Goal: Task Accomplishment & Management: Manage account settings

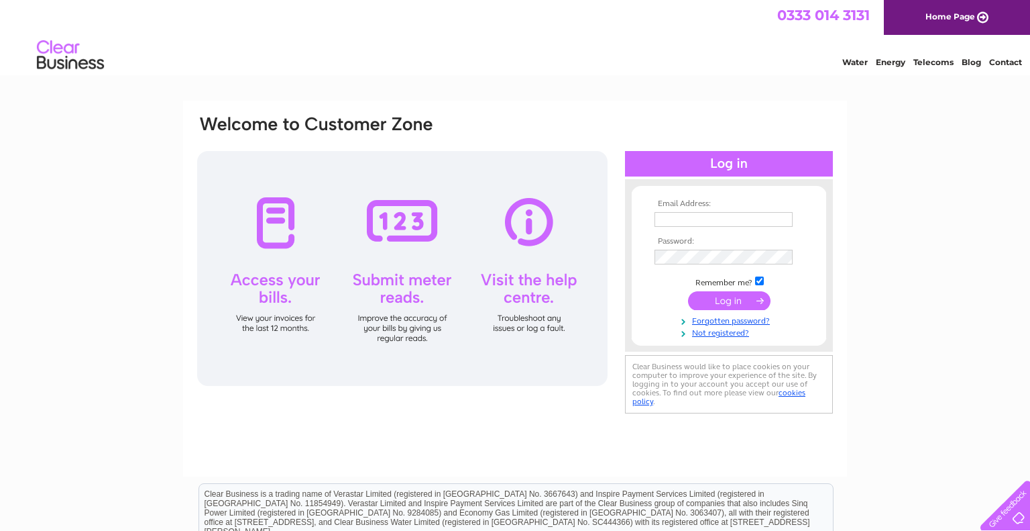
type input "naagii.lamjav@alpschools.org"
click at [724, 303] on input "submit" at bounding box center [729, 300] width 82 height 19
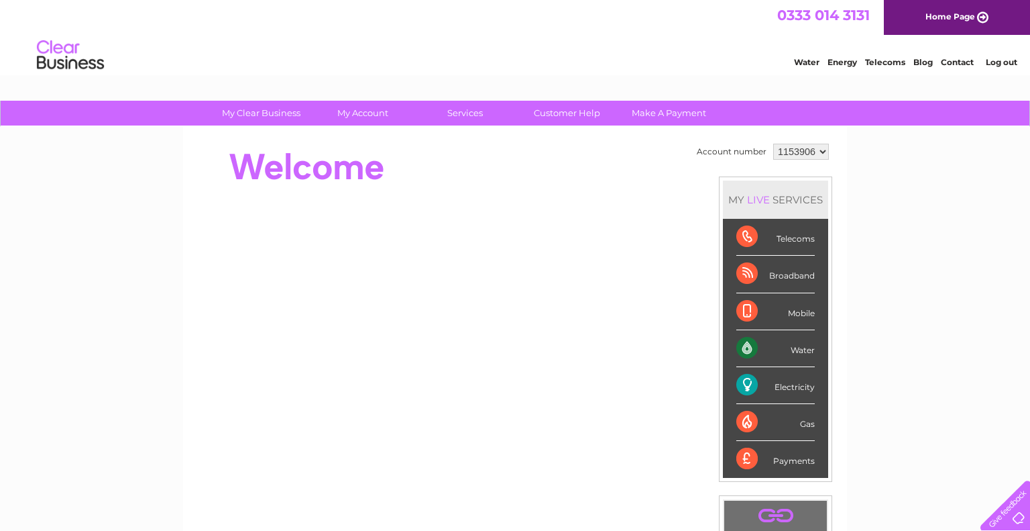
click at [797, 351] on div "Water" at bounding box center [775, 348] width 78 height 37
click at [747, 347] on div "Water" at bounding box center [775, 348] width 78 height 37
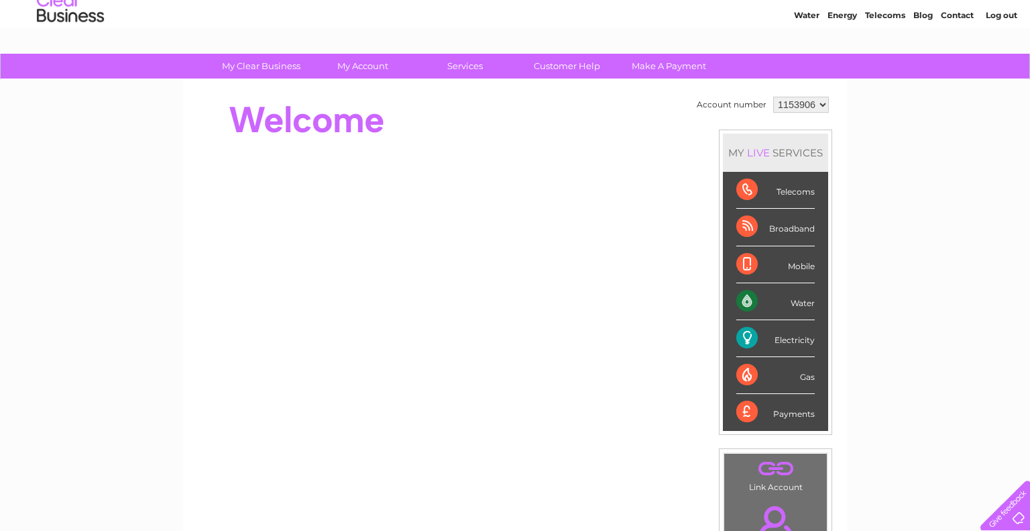
scroll to position [49, 0]
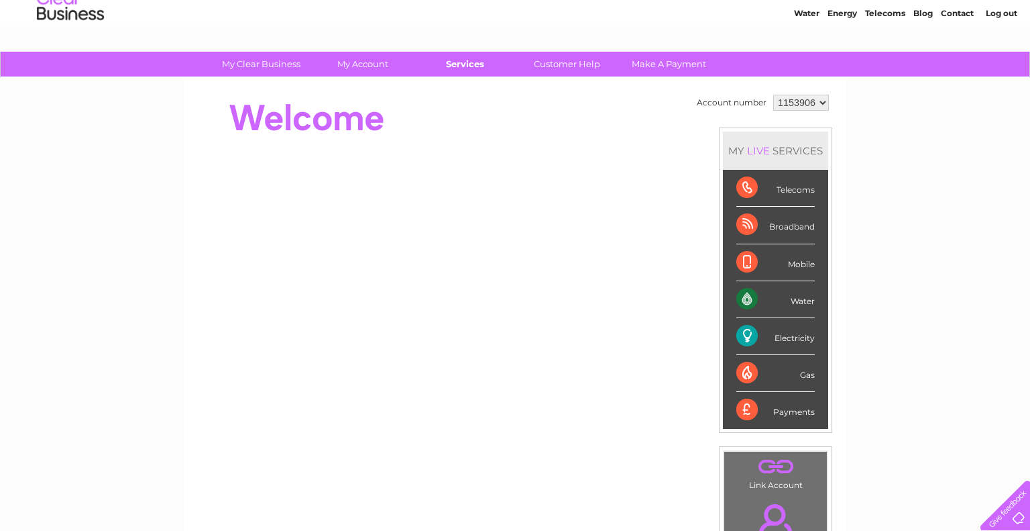
click at [472, 64] on link "Services" at bounding box center [465, 64] width 111 height 25
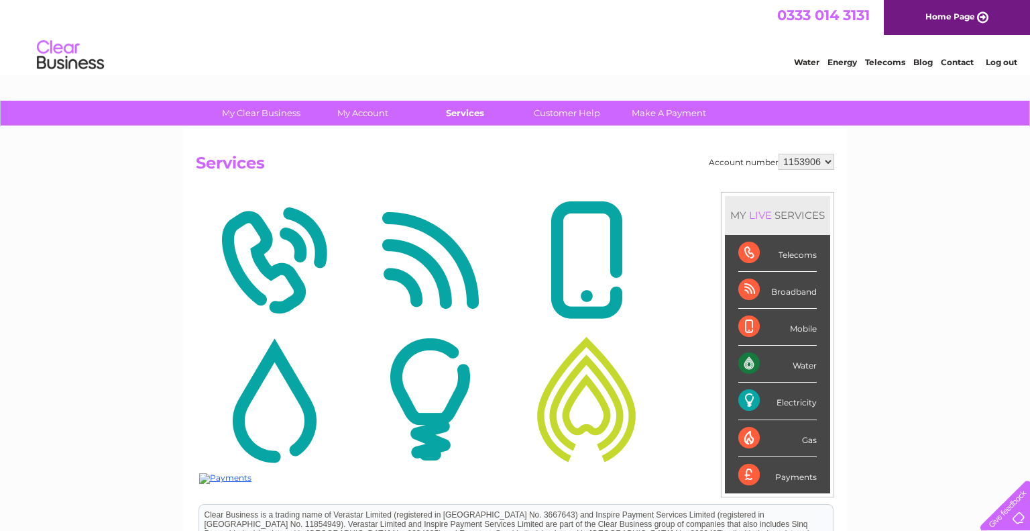
click at [473, 111] on link "Services" at bounding box center [465, 113] width 111 height 25
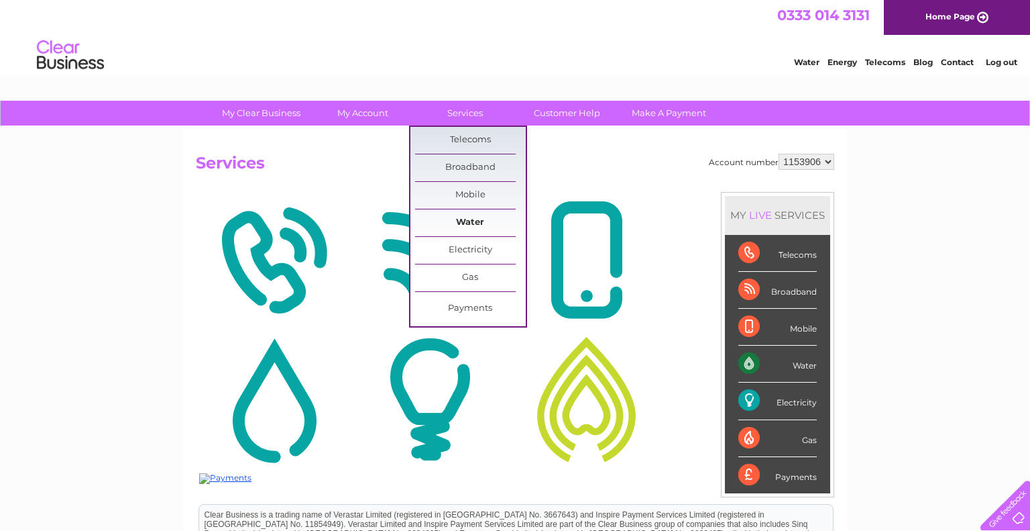
click at [480, 213] on link "Water" at bounding box center [470, 222] width 111 height 27
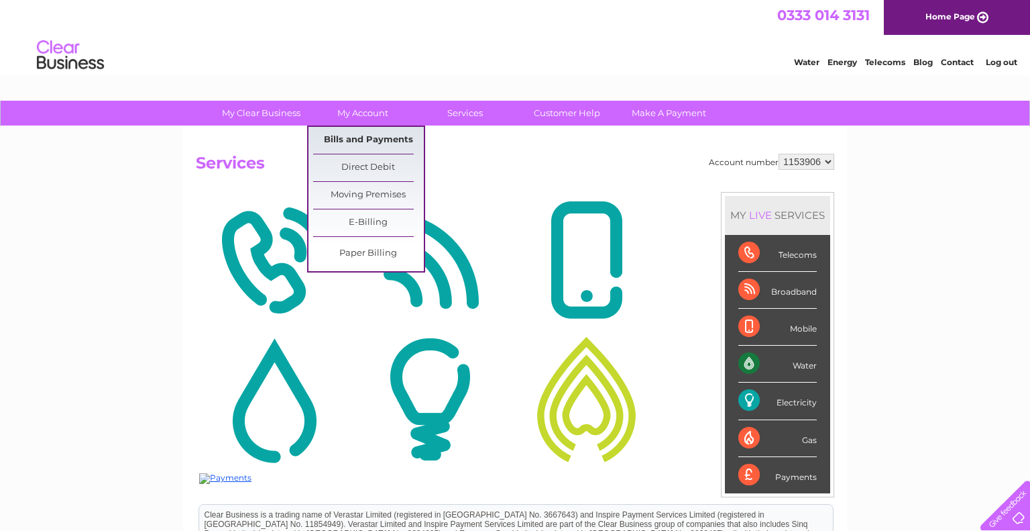
click at [370, 137] on link "Bills and Payments" at bounding box center [368, 140] width 111 height 27
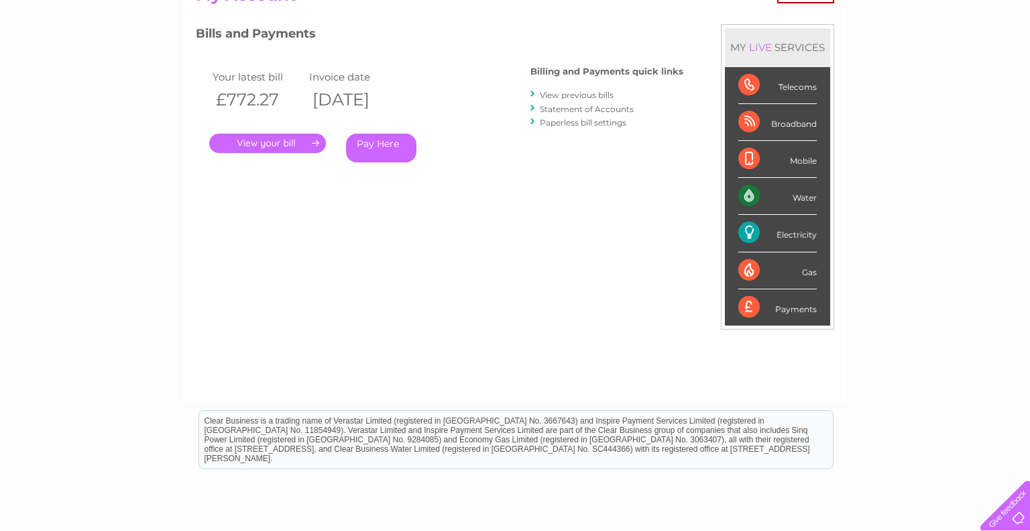
scroll to position [166, 0]
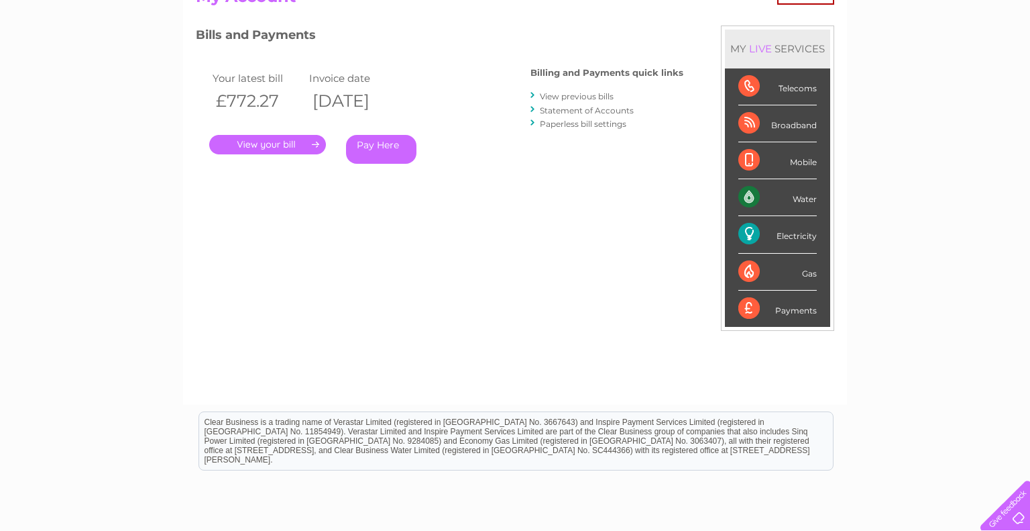
click at [288, 140] on link "." at bounding box center [267, 144] width 117 height 19
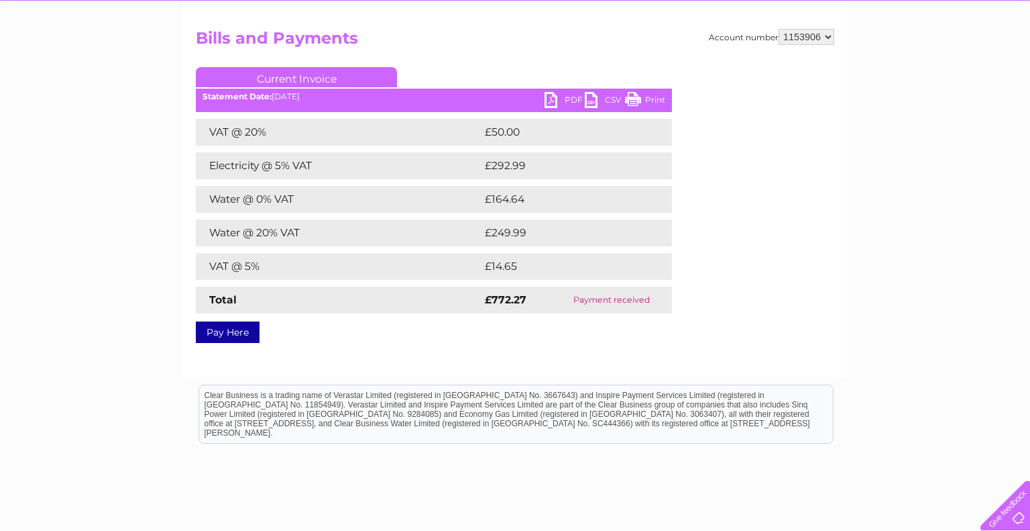
scroll to position [145, 0]
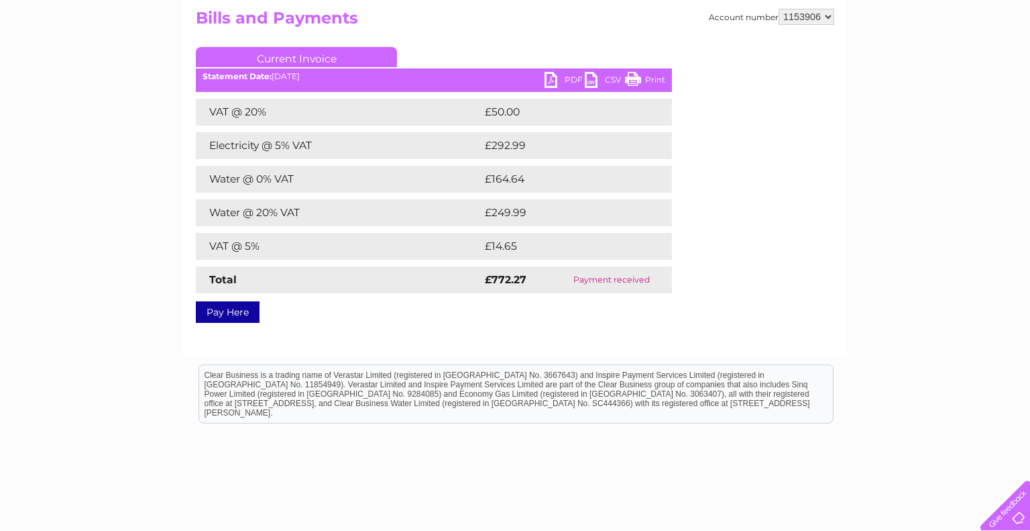
click at [569, 80] on link "PDF" at bounding box center [565, 81] width 40 height 19
